Goal: Find specific page/section: Find specific page/section

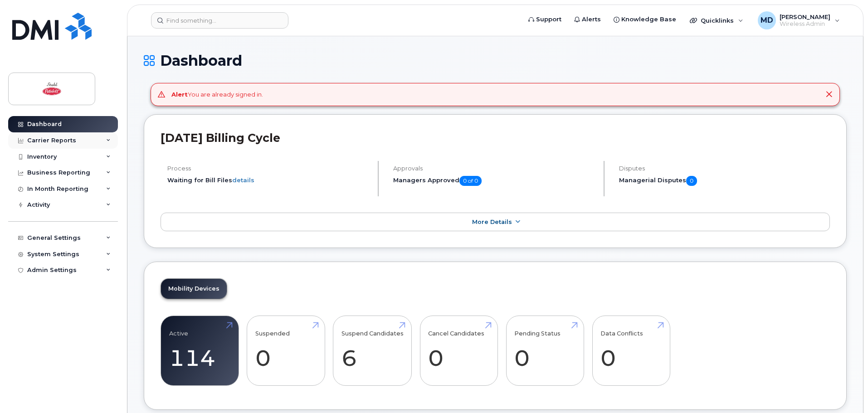
click at [56, 141] on div "Carrier Reports" at bounding box center [51, 140] width 49 height 7
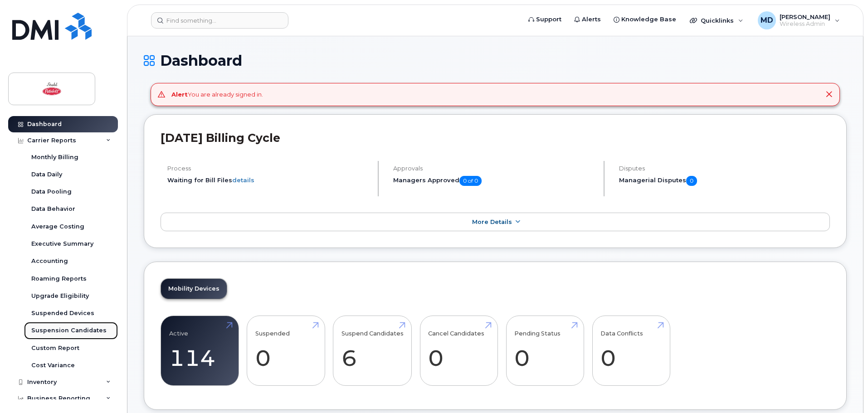
click at [67, 328] on div "Suspension Candidates" at bounding box center [68, 330] width 75 height 8
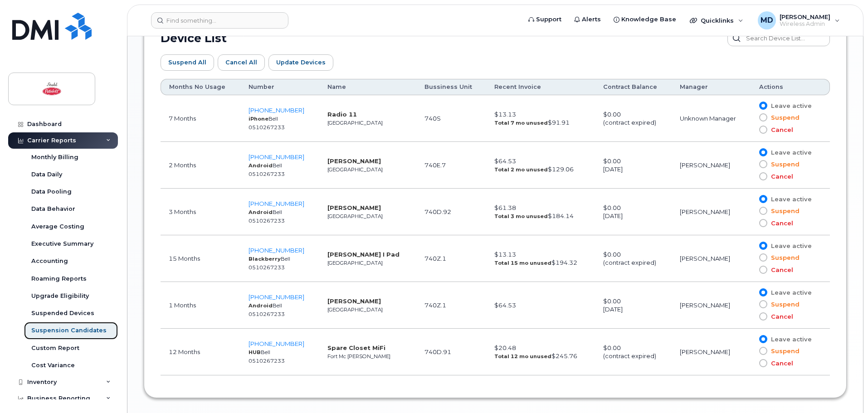
scroll to position [510, 0]
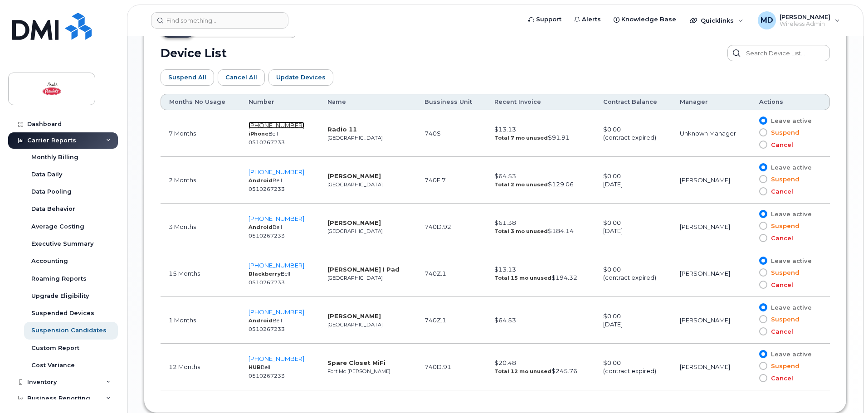
click at [286, 125] on span "[PHONE_NUMBER]" at bounding box center [276, 125] width 56 height 7
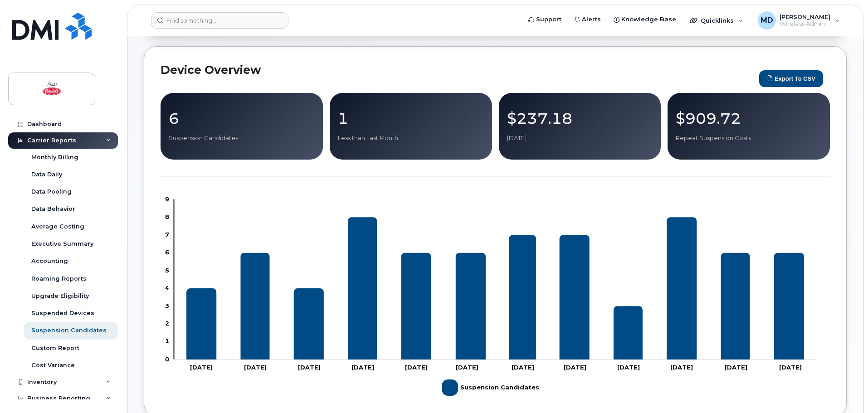
scroll to position [11, 0]
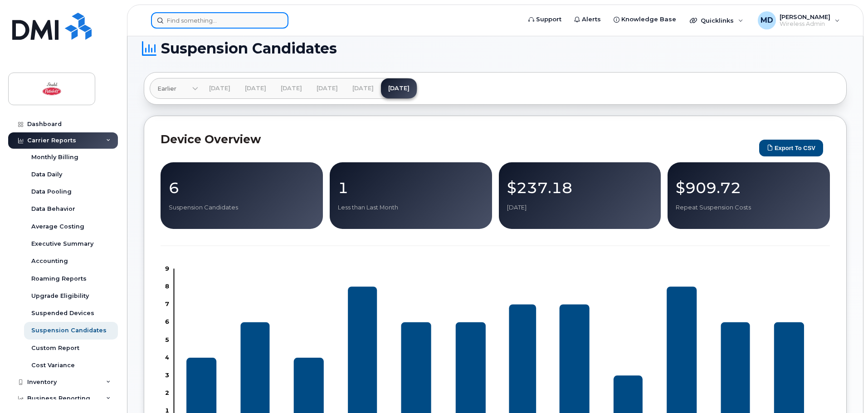
click at [219, 13] on input at bounding box center [219, 20] width 137 height 16
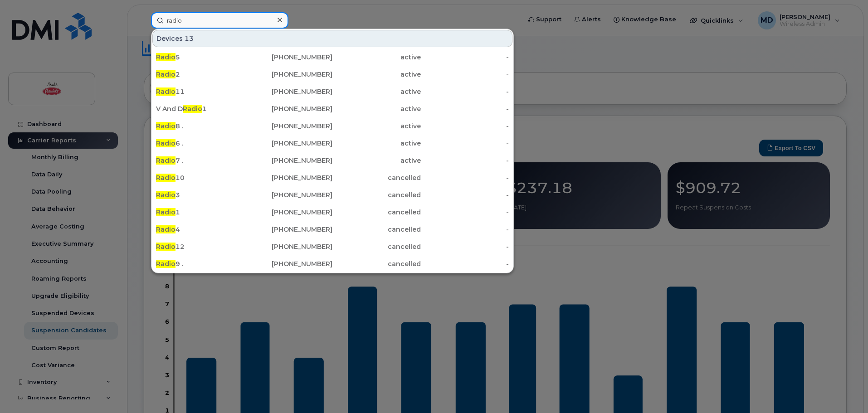
type input "radio"
click at [180, 49] on div "Radio [PHONE_NUMBER] active - Radio [PHONE_NUMBER] active - Radio [PHONE_NUMBER…" at bounding box center [332, 160] width 362 height 225
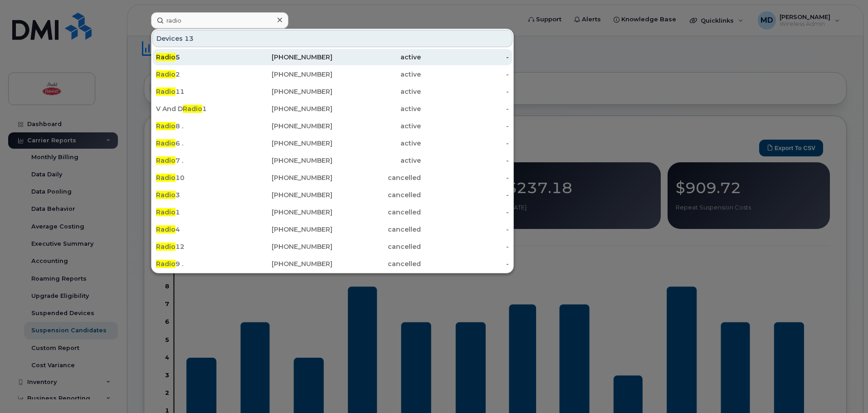
click at [183, 54] on div "Radio 5" at bounding box center [200, 57] width 88 height 9
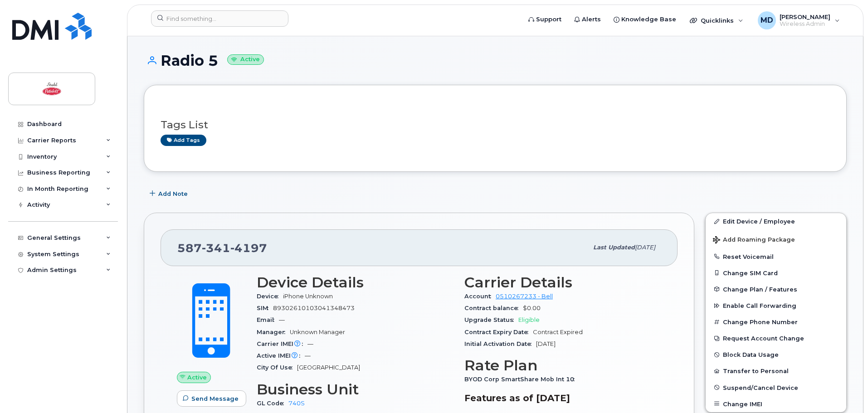
scroll to position [181, 0]
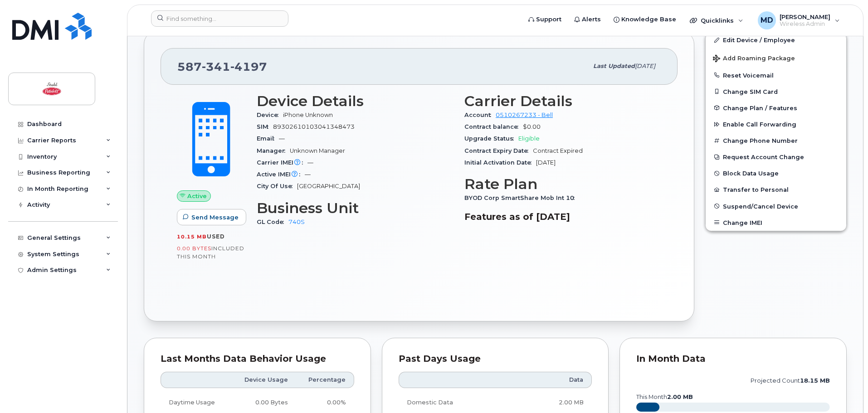
click at [576, 200] on div "BYOD Corp SmartShare Mob Int 10" at bounding box center [562, 198] width 197 height 12
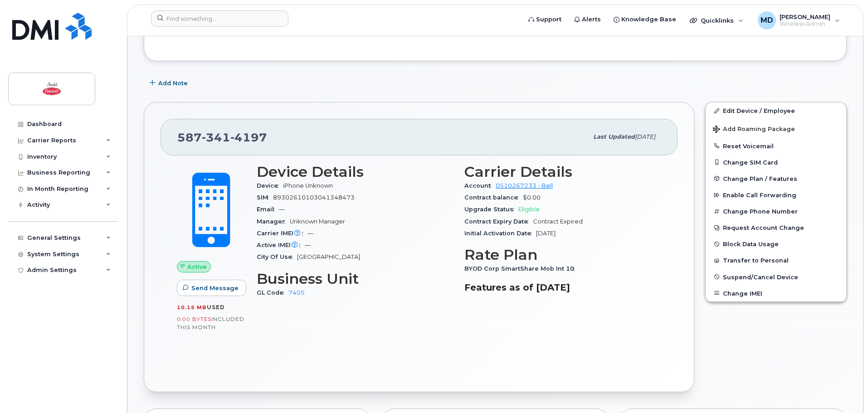
scroll to position [0, 0]
